Goal: Transaction & Acquisition: Subscribe to service/newsletter

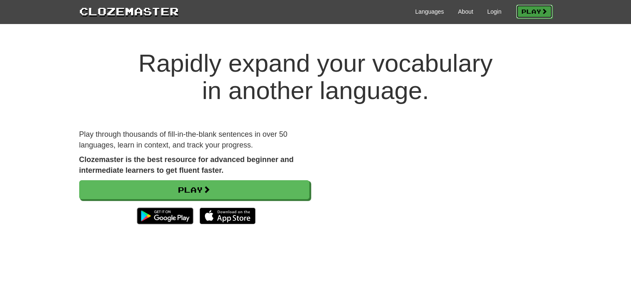
click at [523, 8] on link "Play" at bounding box center [534, 12] width 36 height 14
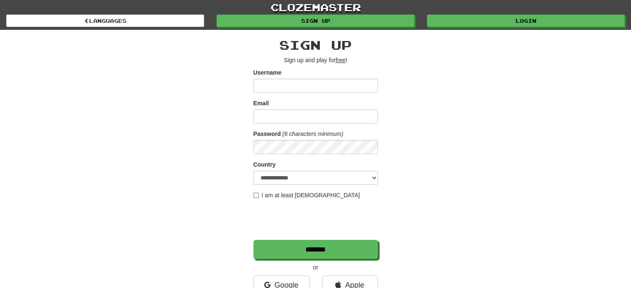
scroll to position [117, 0]
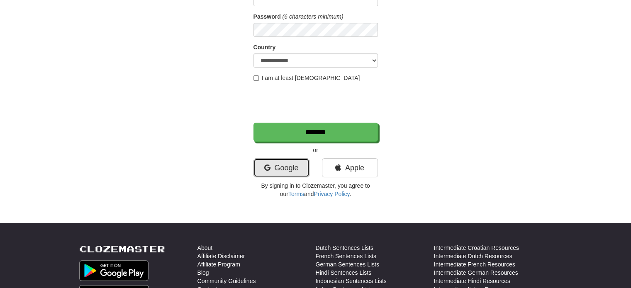
click at [298, 165] on link "Google" at bounding box center [281, 167] width 56 height 19
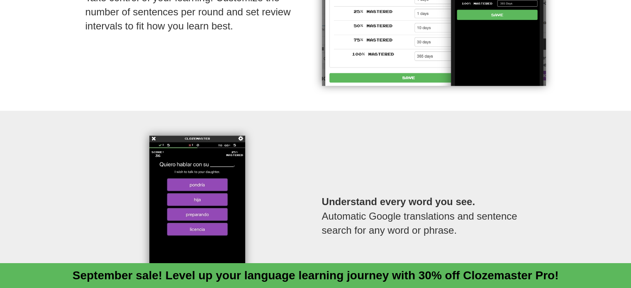
scroll to position [1120, 0]
